Goal: Information Seeking & Learning: Learn about a topic

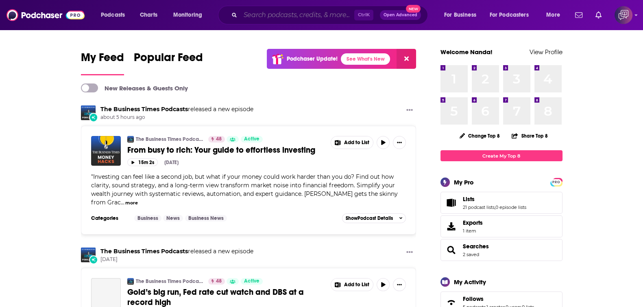
click at [342, 17] on input "Search podcasts, credits, & more..." at bounding box center [297, 15] width 114 height 13
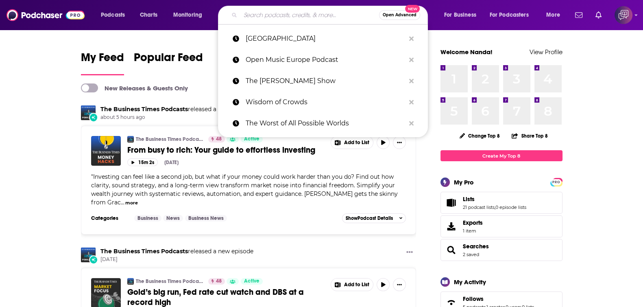
paste input "Let's Talk Democracy"
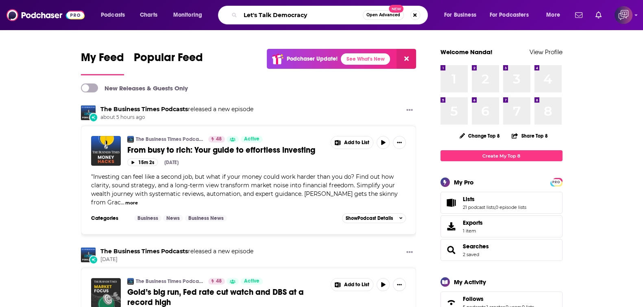
type input "Let's Talk Democracy"
click at [385, 17] on span "Open Advanced" at bounding box center [384, 15] width 34 height 4
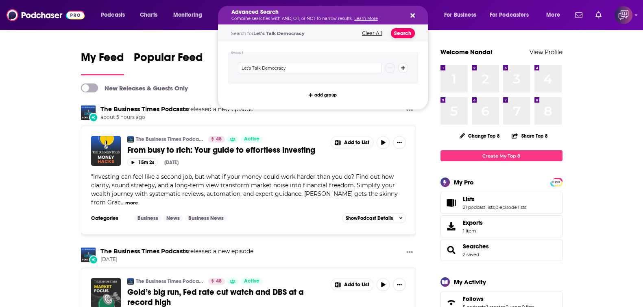
click at [402, 33] on button "Search" at bounding box center [403, 33] width 24 height 10
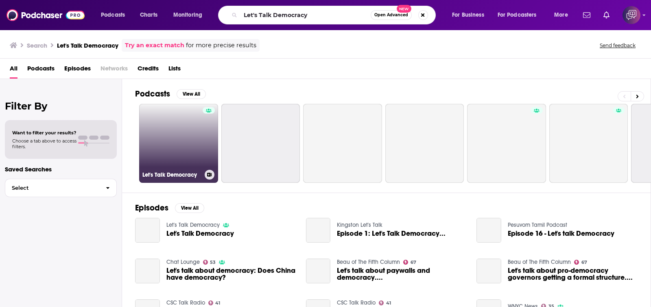
click at [182, 145] on link "Let's Talk Democracy" at bounding box center [178, 143] width 79 height 79
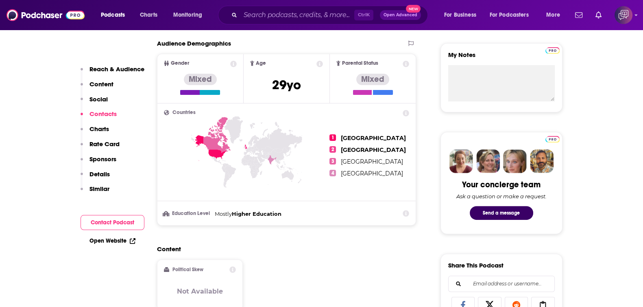
scroll to position [509, 0]
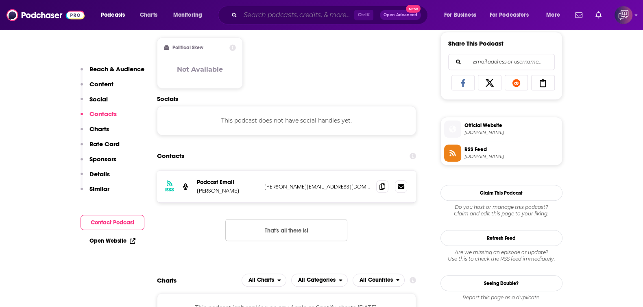
click at [255, 10] on input "Search podcasts, credits, & more..." at bounding box center [297, 15] width 114 height 13
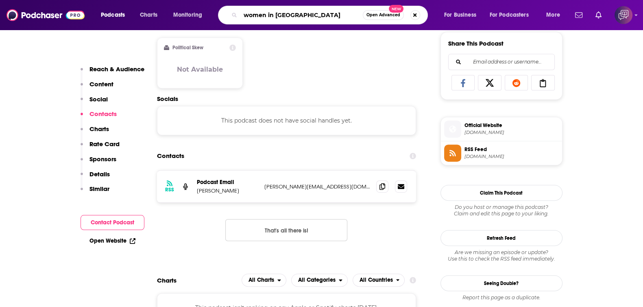
type input "women in [GEOGRAPHIC_DATA]"
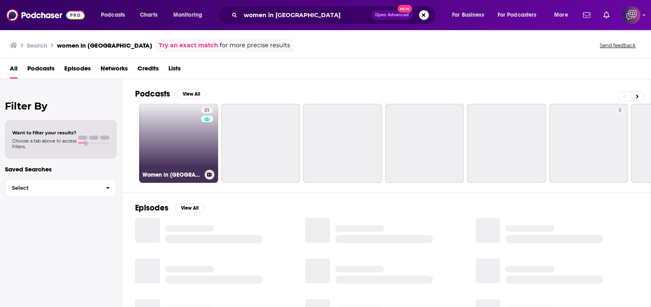
click at [163, 151] on link "31 Women in [GEOGRAPHIC_DATA]" at bounding box center [178, 143] width 79 height 79
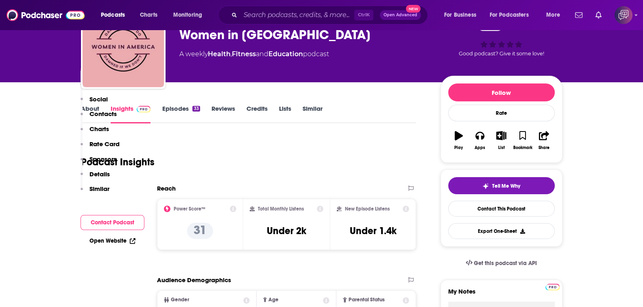
scroll to position [254, 0]
